Goal: Find specific page/section: Find specific page/section

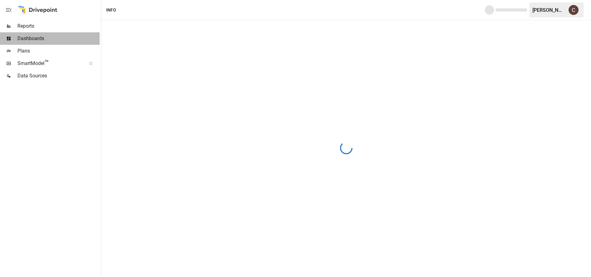
click at [44, 40] on span "Dashboards" at bounding box center [58, 38] width 82 height 7
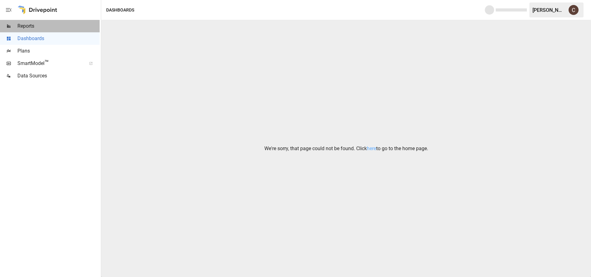
click at [45, 24] on span "Reports" at bounding box center [58, 25] width 82 height 7
